Goal: Task Accomplishment & Management: Manage account settings

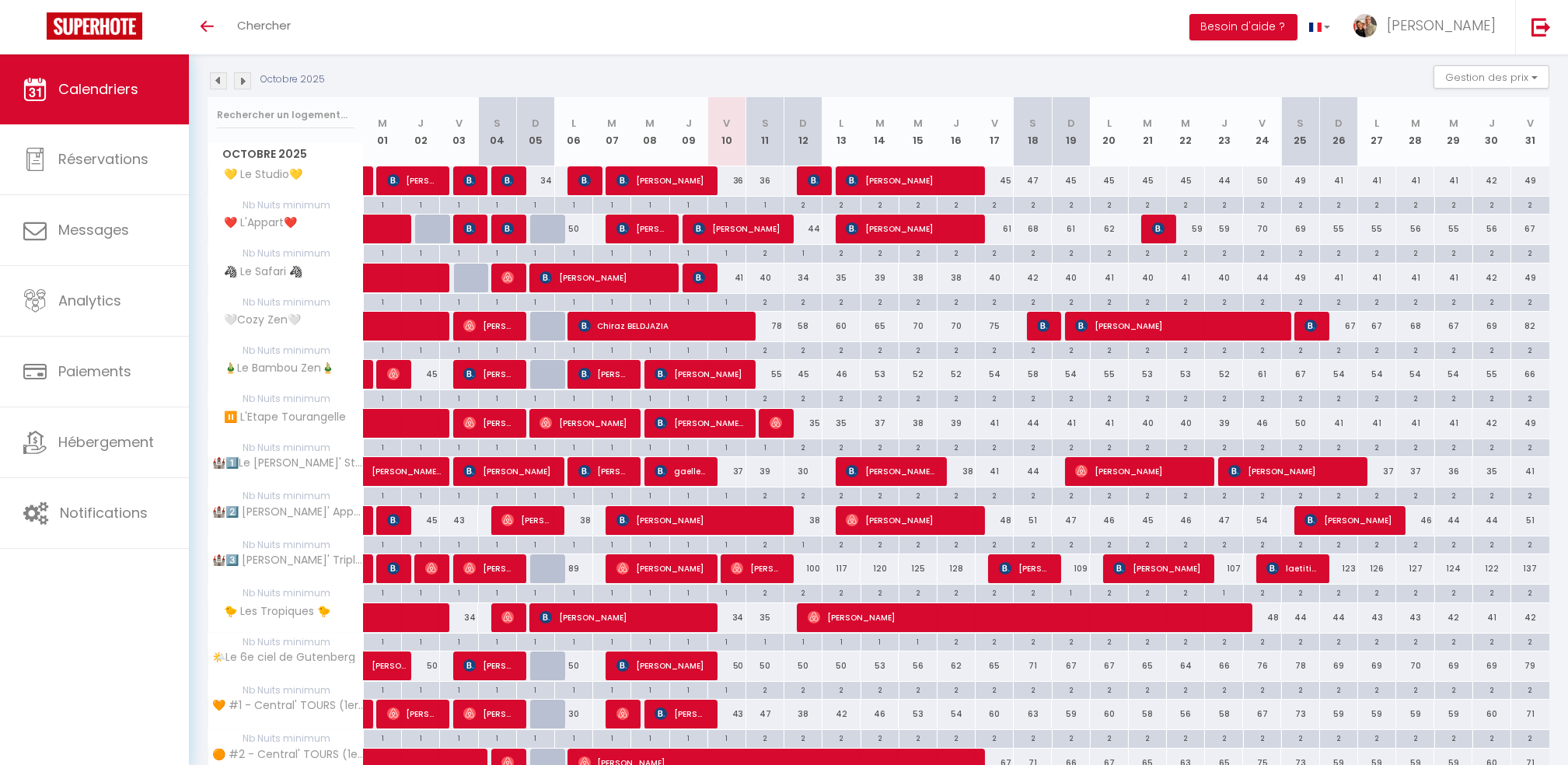
scroll to position [158, 0]
click at [217, 83] on img at bounding box center [219, 81] width 17 height 17
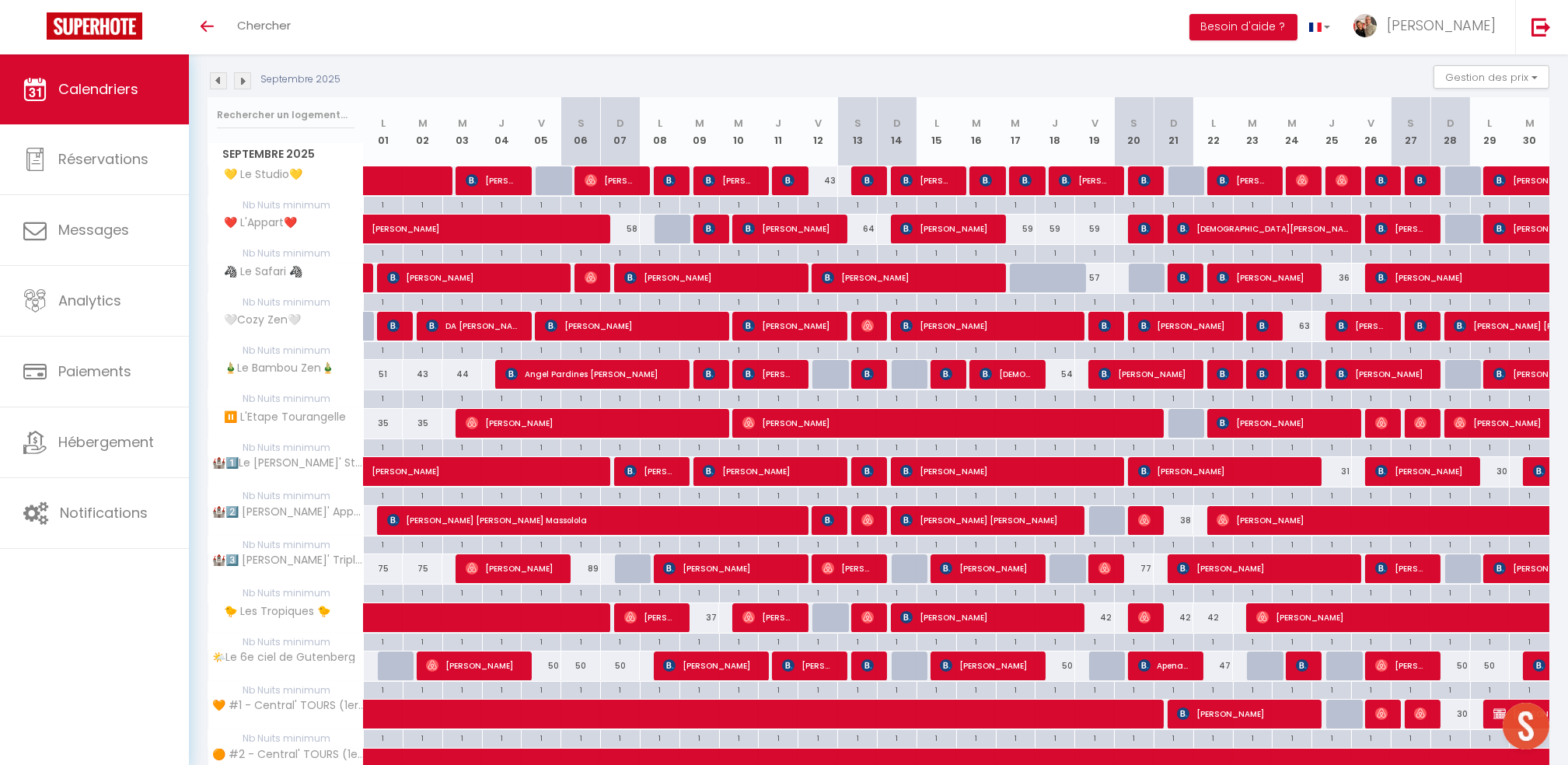
click at [1471, 196] on td "1" at bounding box center [1490, 205] width 40 height 18
type input "1"
type input "Lun 29 Septembre 2025"
type input "[DATE] Septembre 2025"
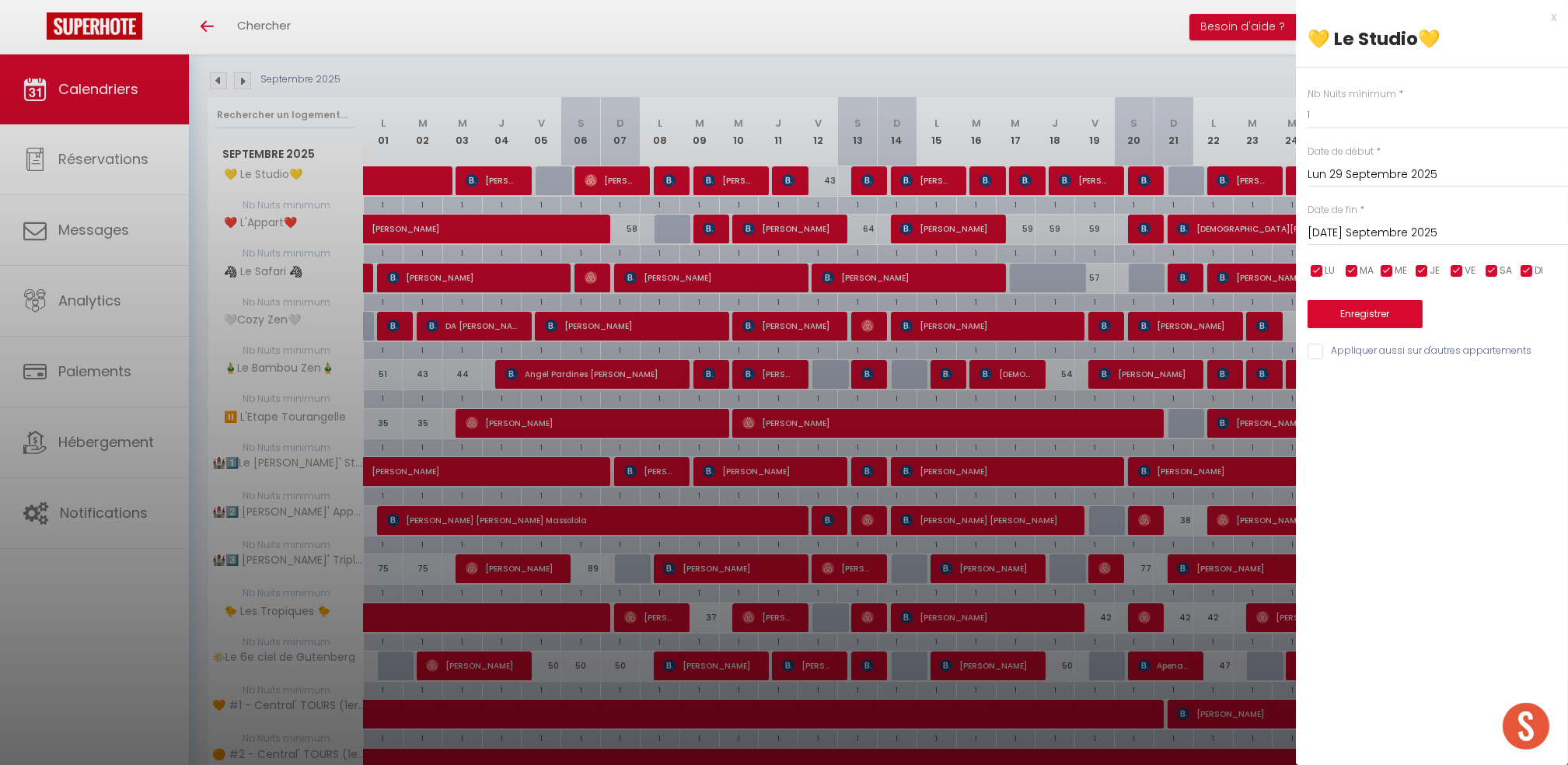
click at [1245, 71] on div at bounding box center [784, 382] width 1568 height 765
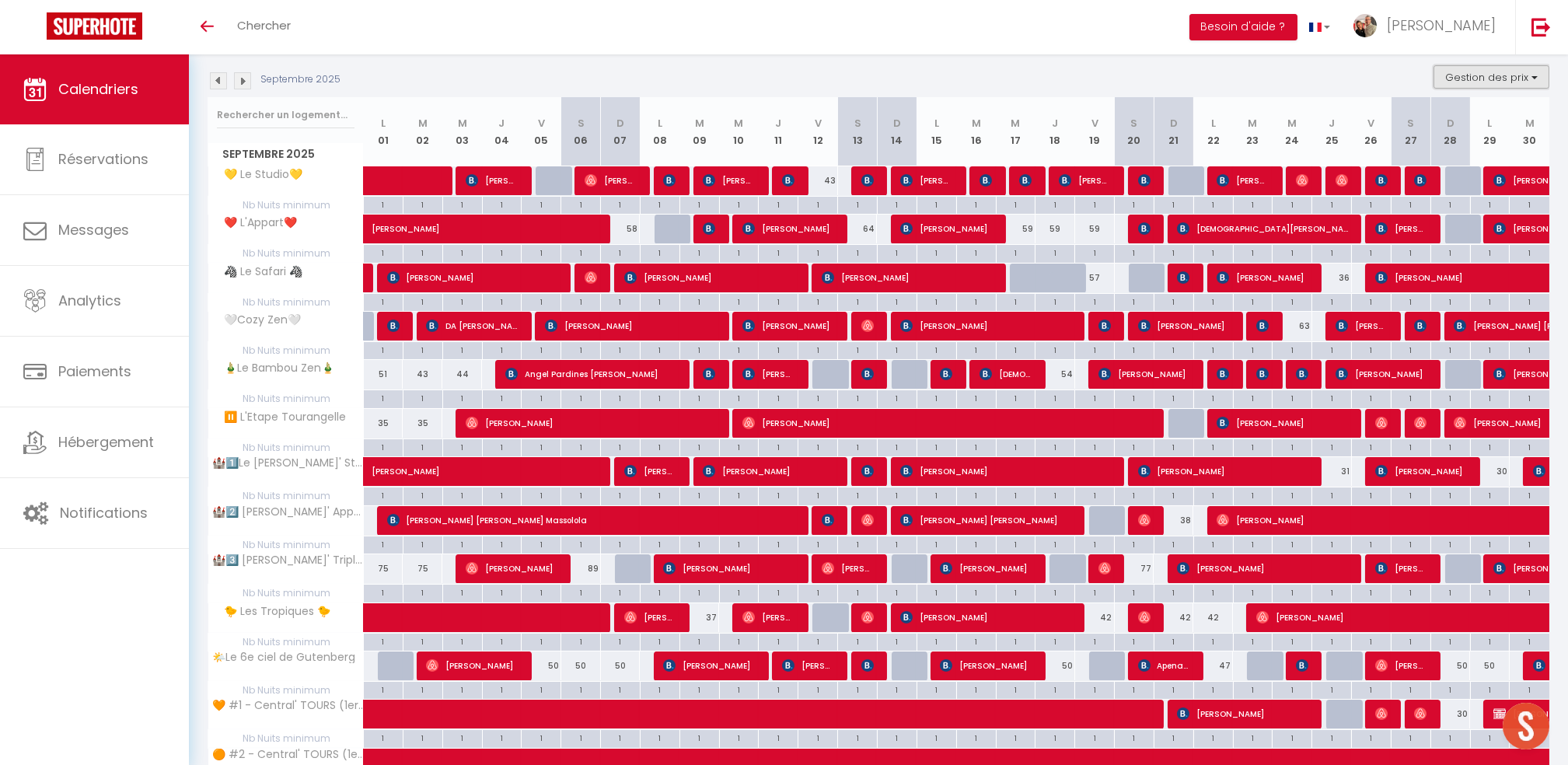
click at [1507, 75] on button "Gestion des prix" at bounding box center [1492, 76] width 116 height 23
click at [1493, 126] on input "Nb Nuits minimum" at bounding box center [1479, 125] width 140 height 16
checkbox input "false"
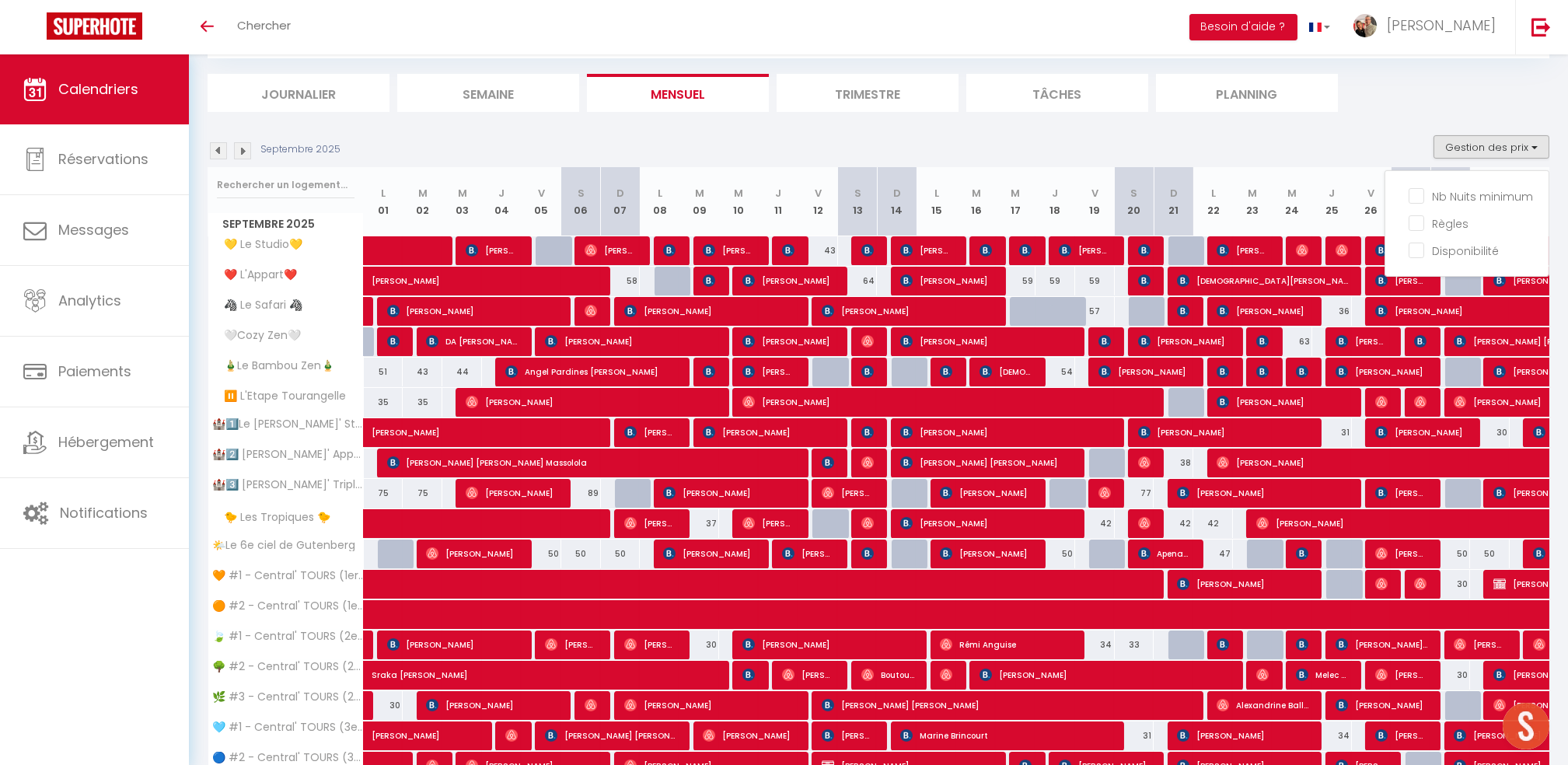
scroll to position [55, 0]
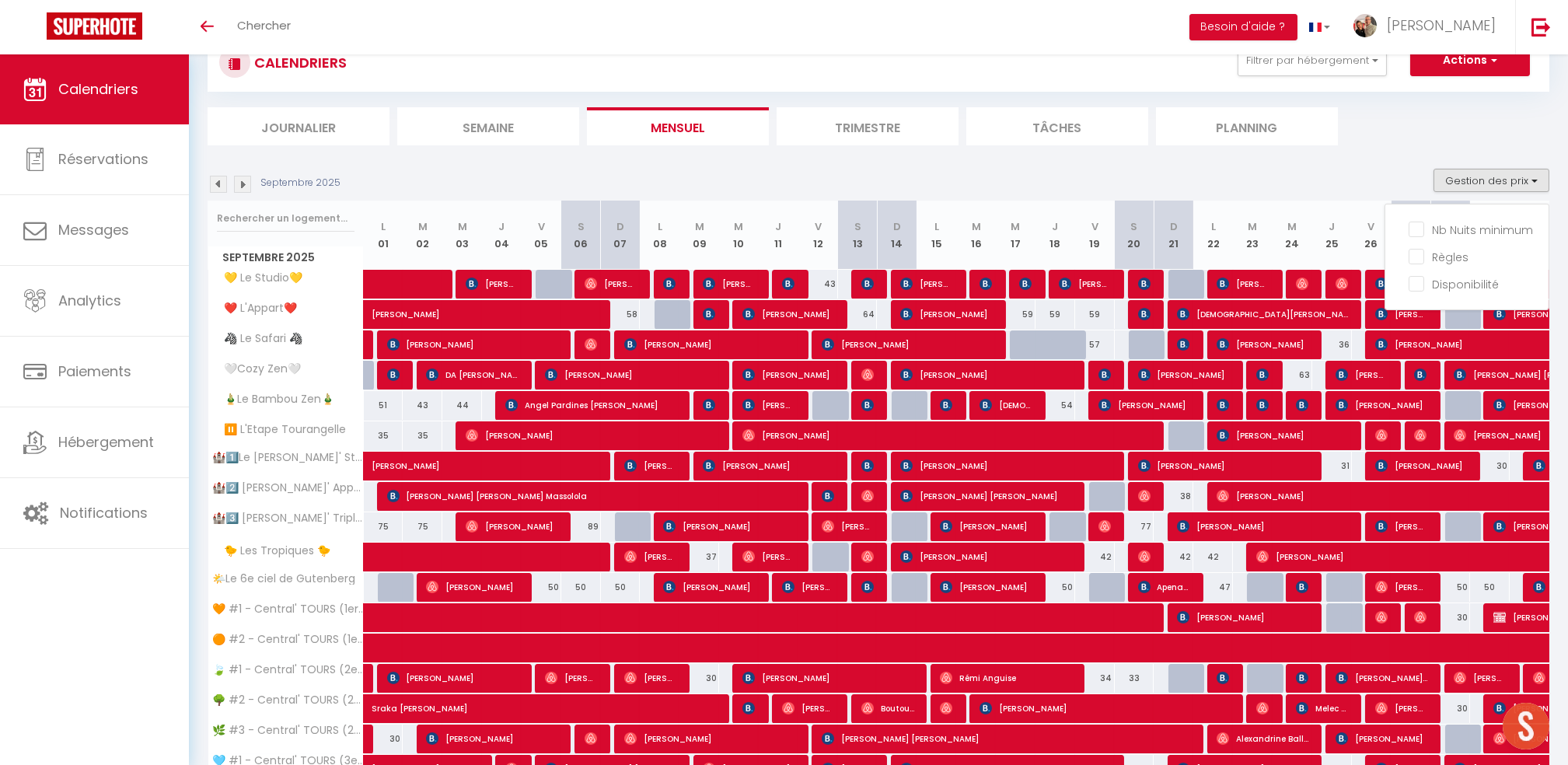
drag, startPoint x: 1402, startPoint y: 198, endPoint x: 1487, endPoint y: 325, distance: 152.8
click at [1451, 200] on div "Septembre 2025 Gestion des prix Nb Nuits minimum Règles Disponibilité" at bounding box center [879, 185] width 1343 height 32
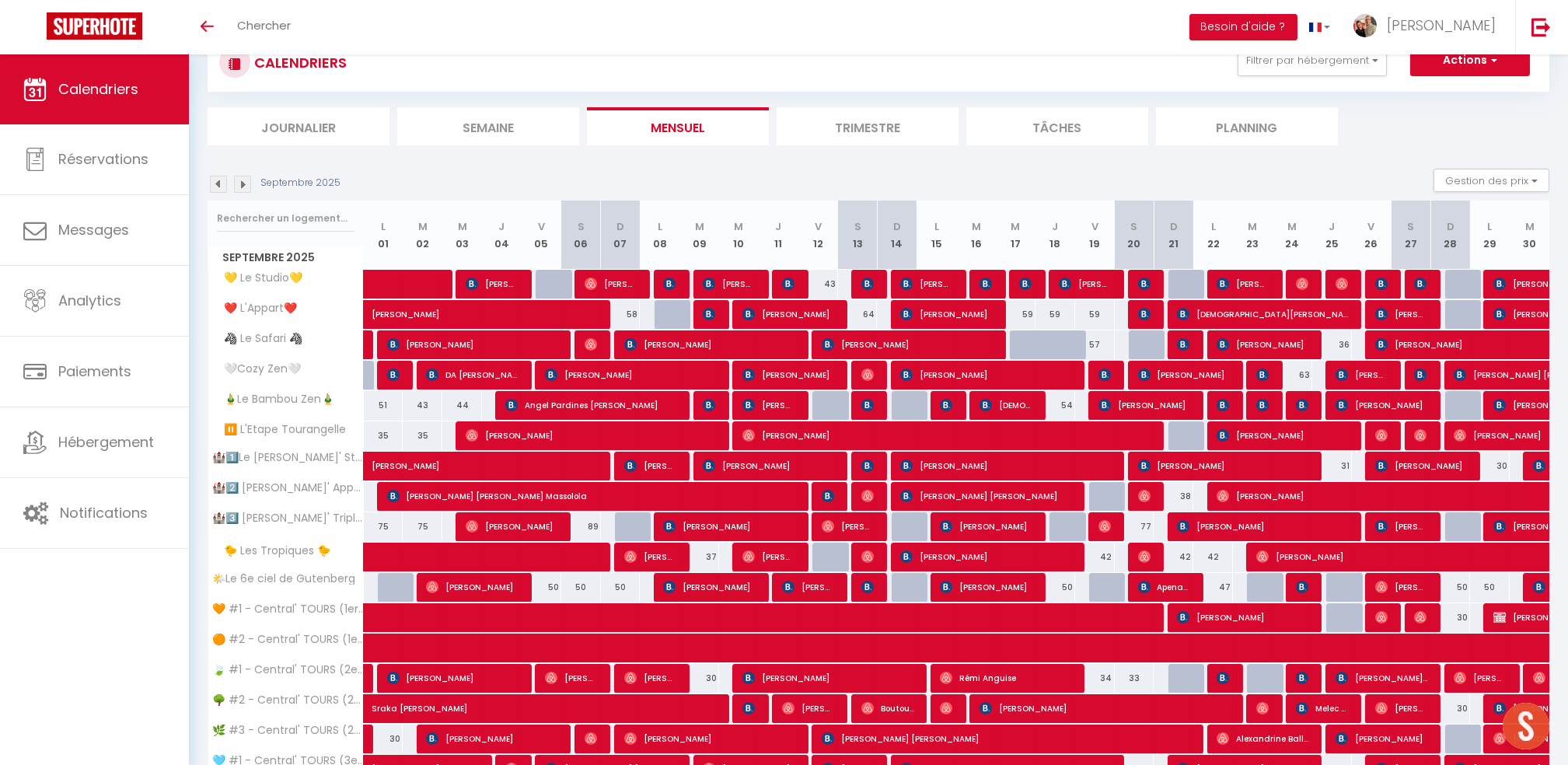
click at [245, 184] on img at bounding box center [243, 185] width 17 height 17
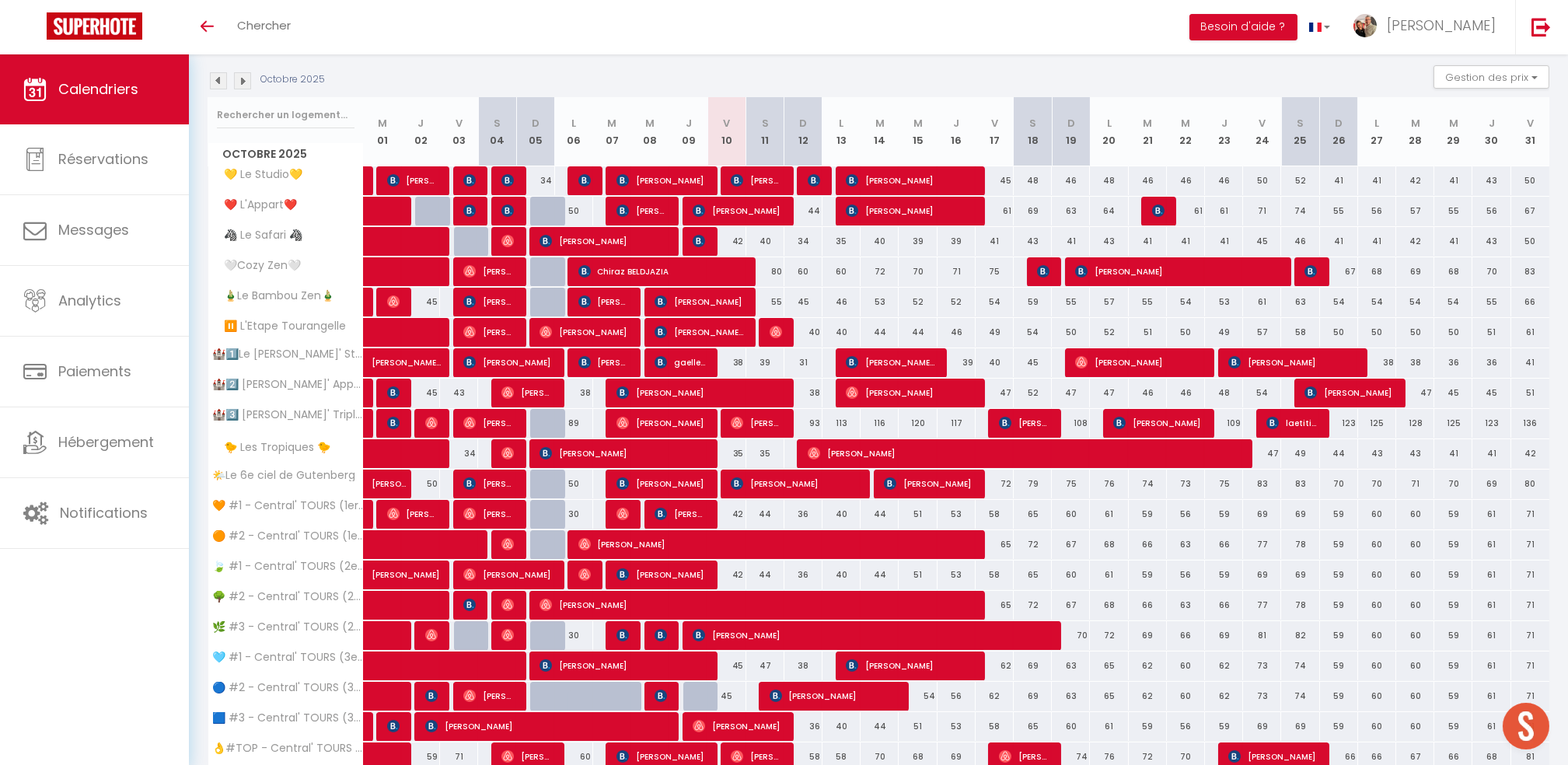
scroll to position [268, 0]
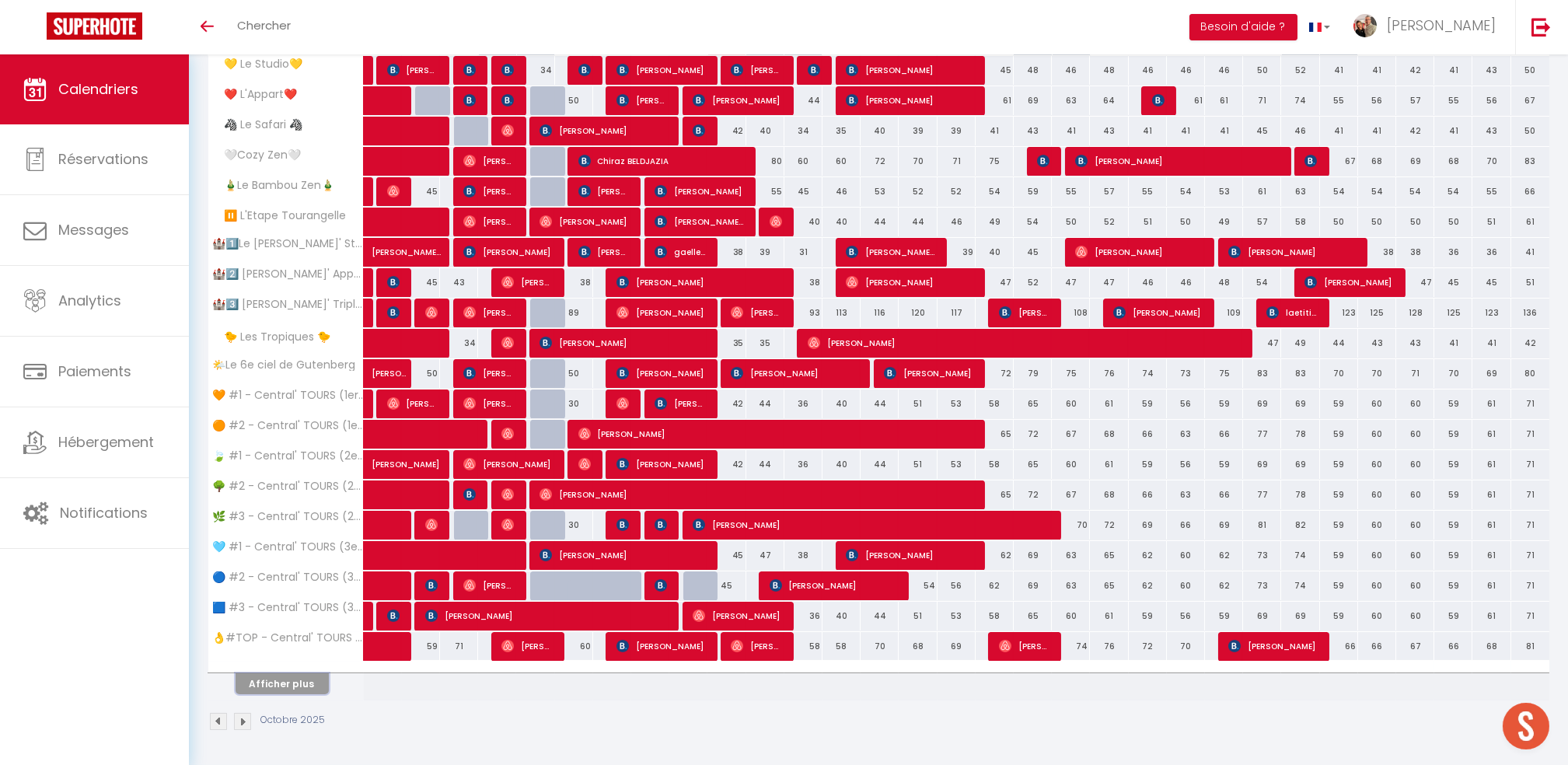
click at [298, 685] on button "Afficher plus" at bounding box center [283, 683] width 94 height 21
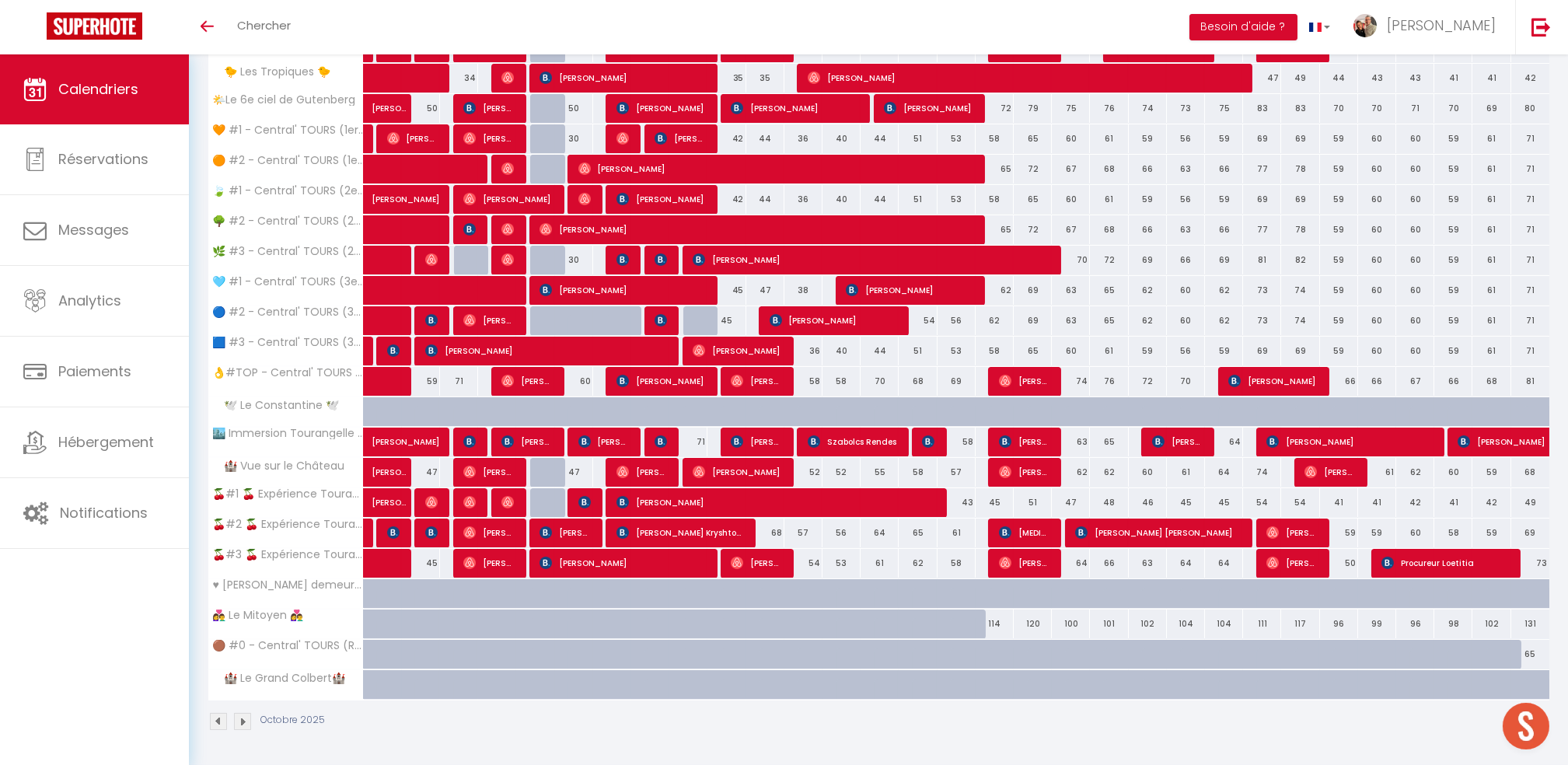
scroll to position [0, 0]
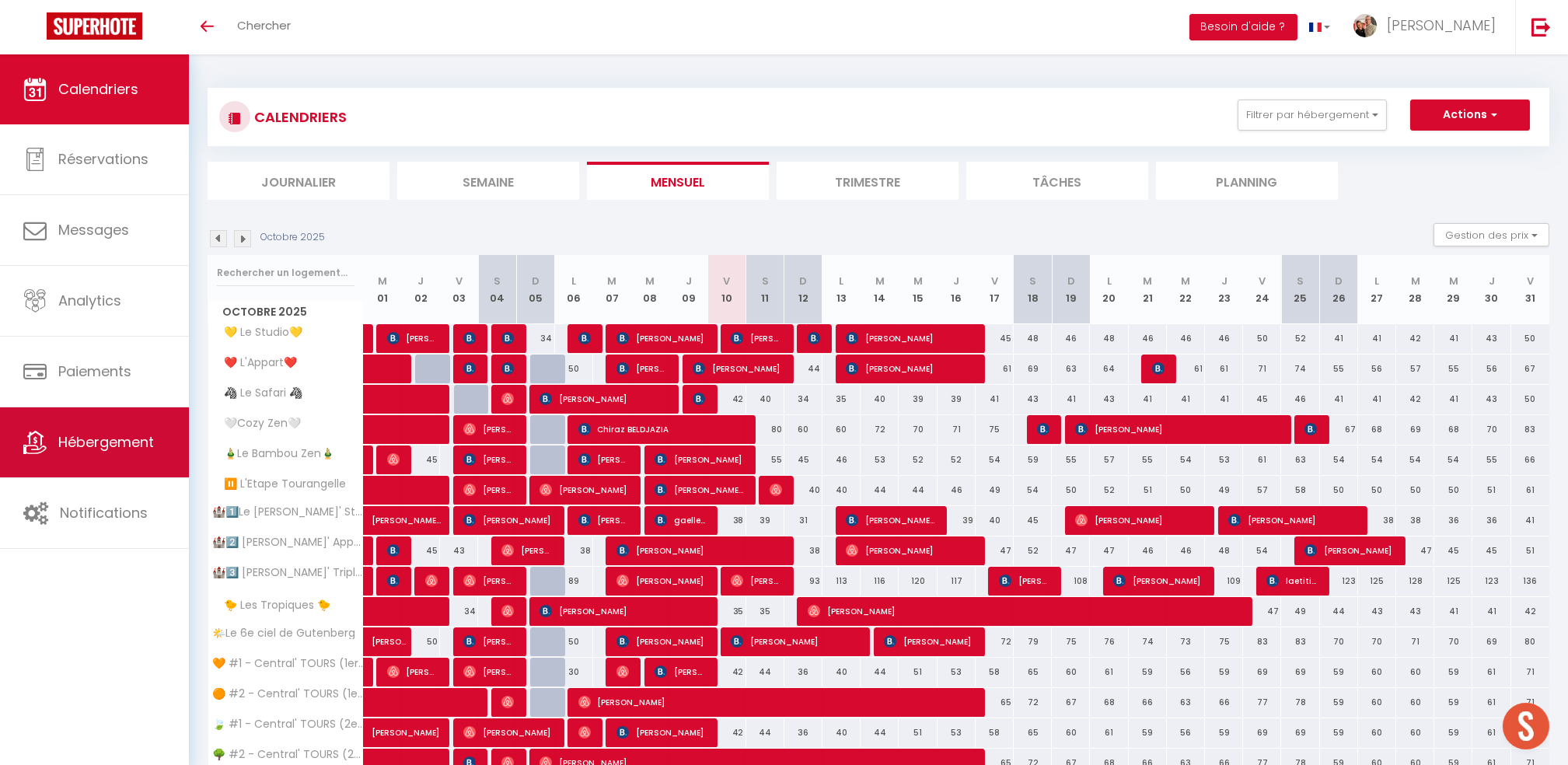
click at [0, 456] on html "🟢 Des questions ou besoin d'assistance pour la migration AirBnB? Prenez rdv >>>…" at bounding box center [784, 382] width 1568 height 765
